Goal: Communication & Community: Answer question/provide support

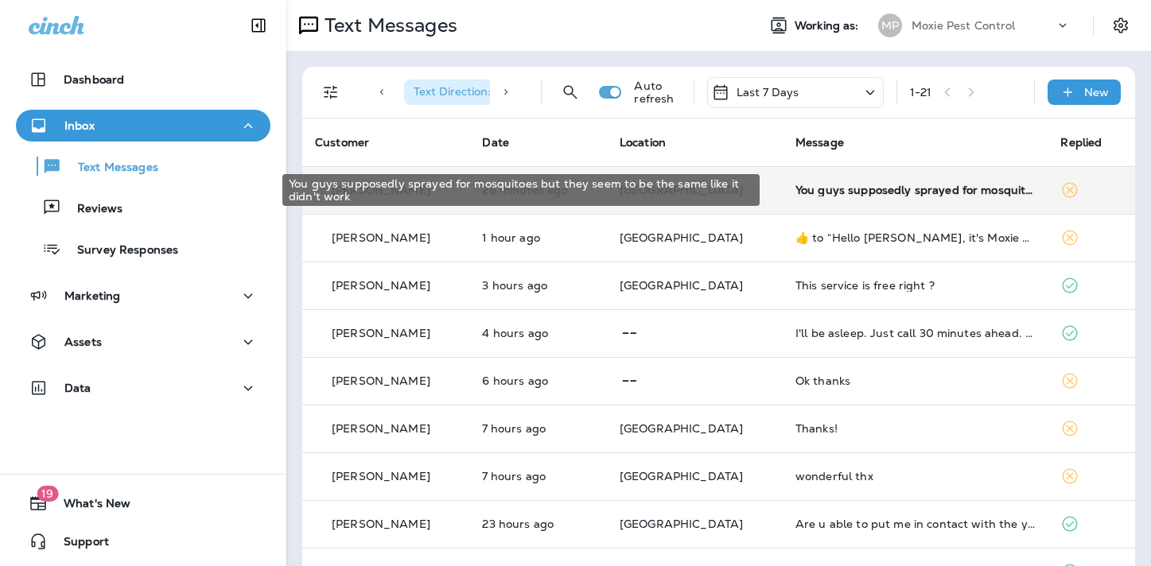
click at [848, 193] on div "You guys supposedly sprayed for mosquitoes but they seem to be the same like it…" at bounding box center [915, 190] width 240 height 13
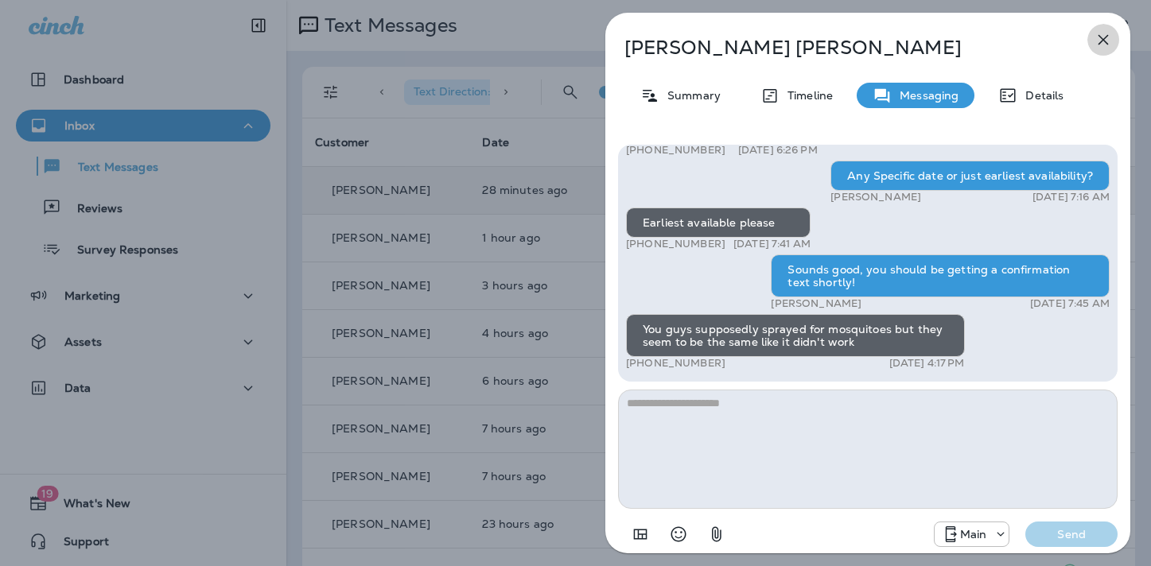
click at [1103, 37] on icon "button" at bounding box center [1102, 39] width 19 height 19
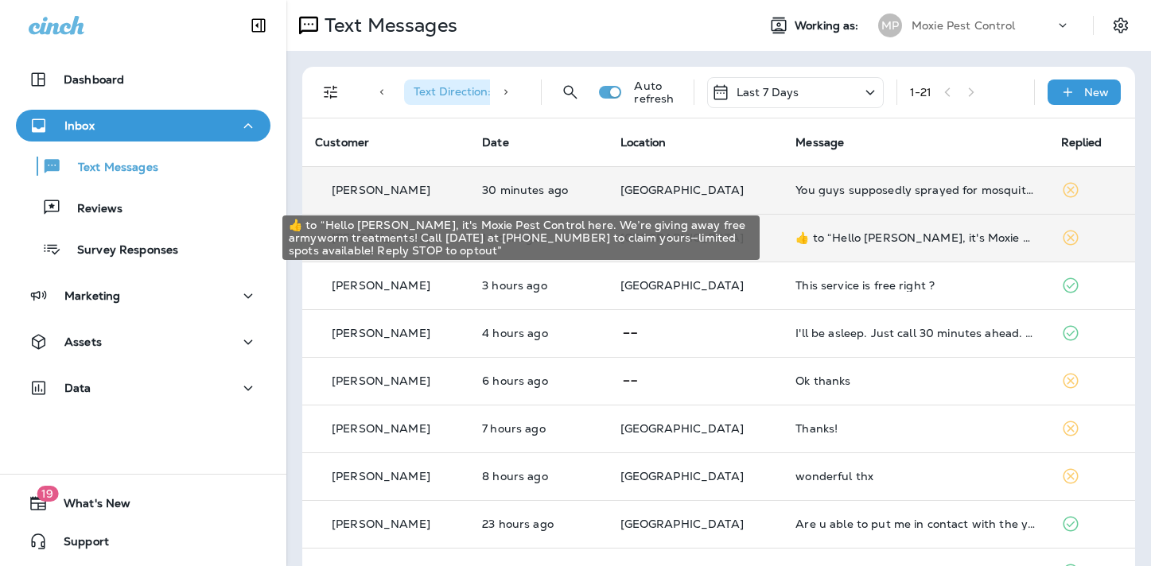
click at [844, 236] on div "​👍​ to “ Hello [PERSON_NAME], it's Moxie Pest Control here. We’re giving away f…" at bounding box center [914, 237] width 239 height 13
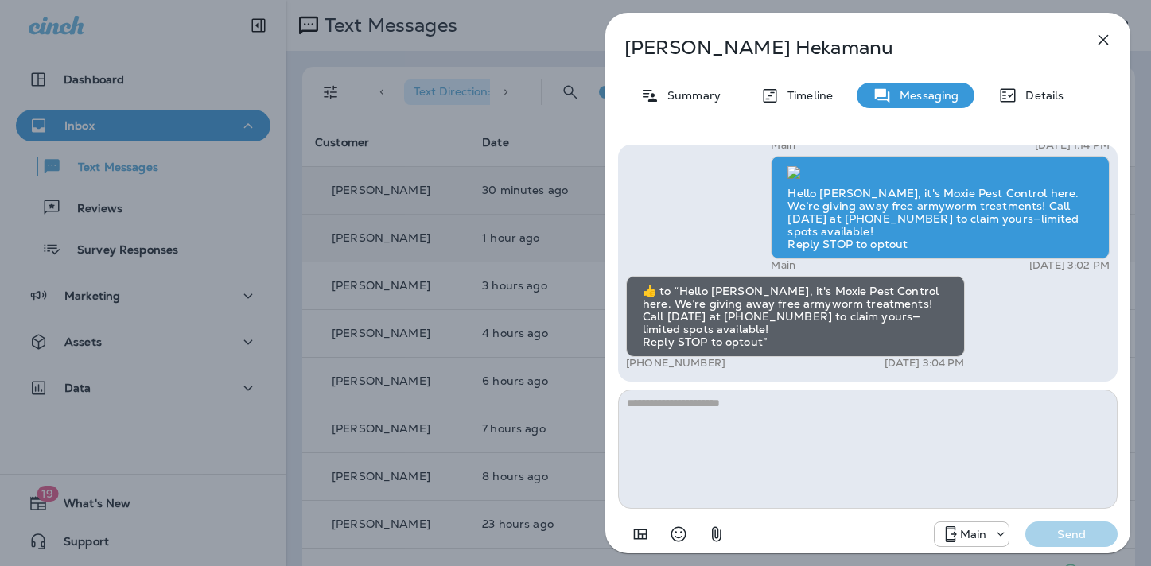
click at [1101, 37] on icon "button" at bounding box center [1102, 39] width 19 height 19
